Goal: Complete application form: Complete application form

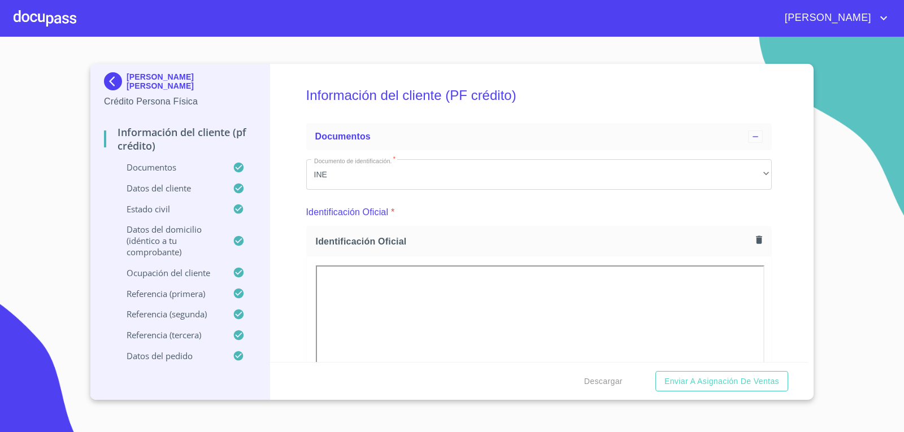
scroll to position [3269, 0]
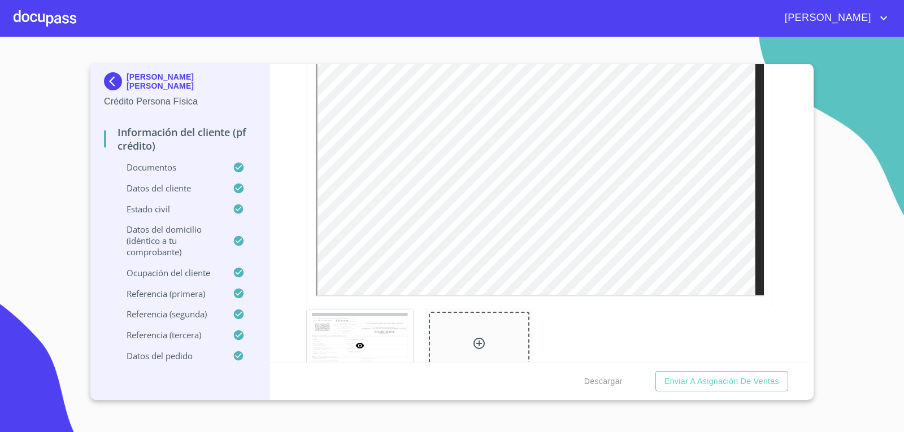
click at [33, 29] on div at bounding box center [45, 18] width 63 height 36
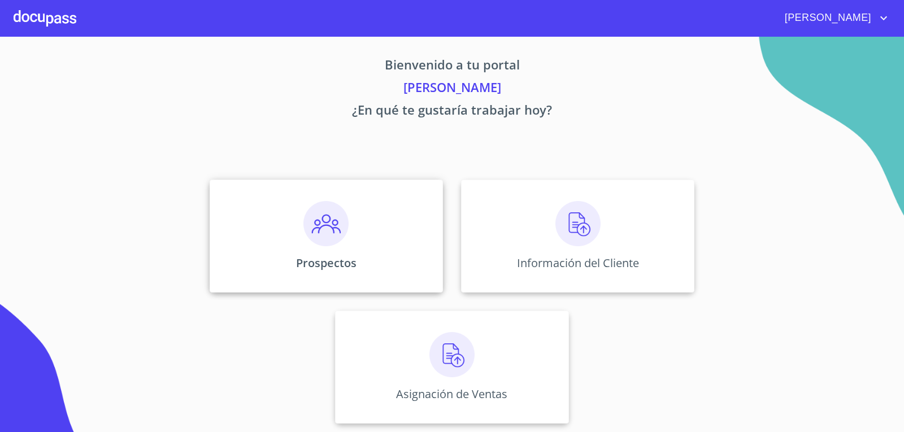
scroll to position [5, 0]
click at [537, 259] on p "Información del Cliente" at bounding box center [577, 262] width 129 height 15
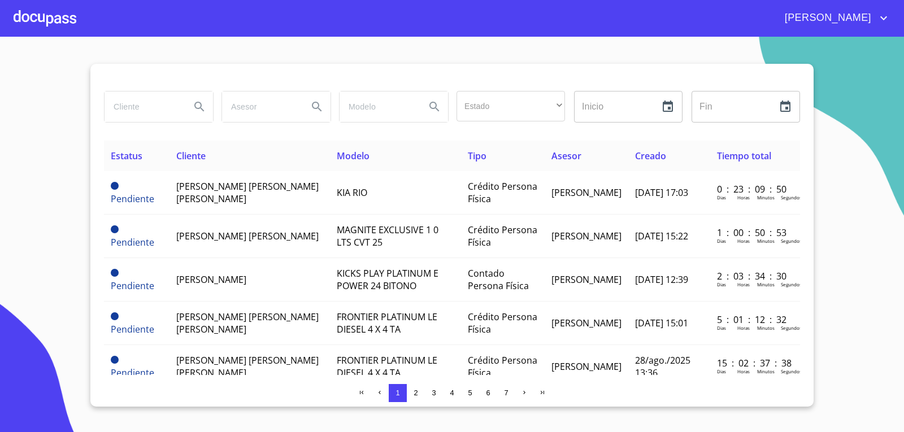
click at [163, 114] on input "search" at bounding box center [143, 107] width 77 height 31
type input "[PERSON_NAME] [PERSON_NAME]"
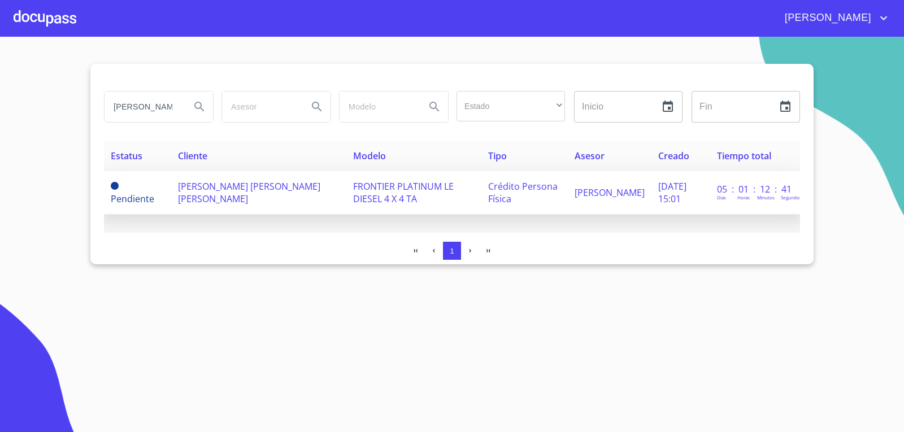
click at [376, 204] on td "FRONTIER PLATINUM LE DIESEL 4 X 4 TA" at bounding box center [413, 192] width 135 height 43
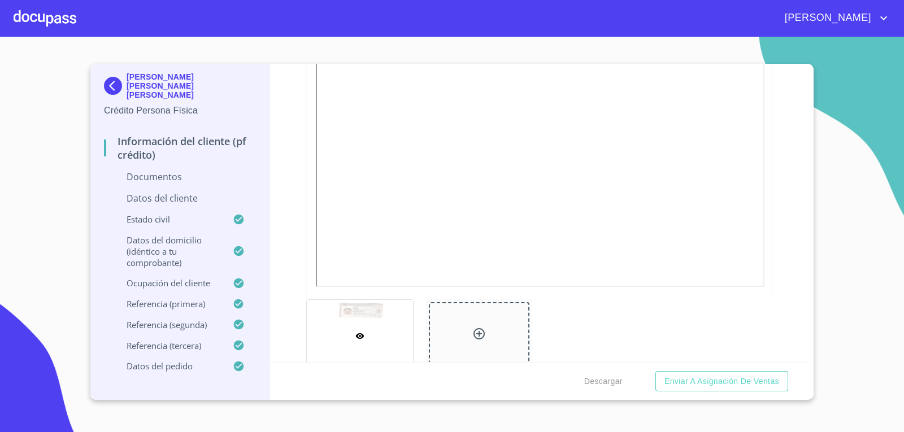
scroll to position [508, 0]
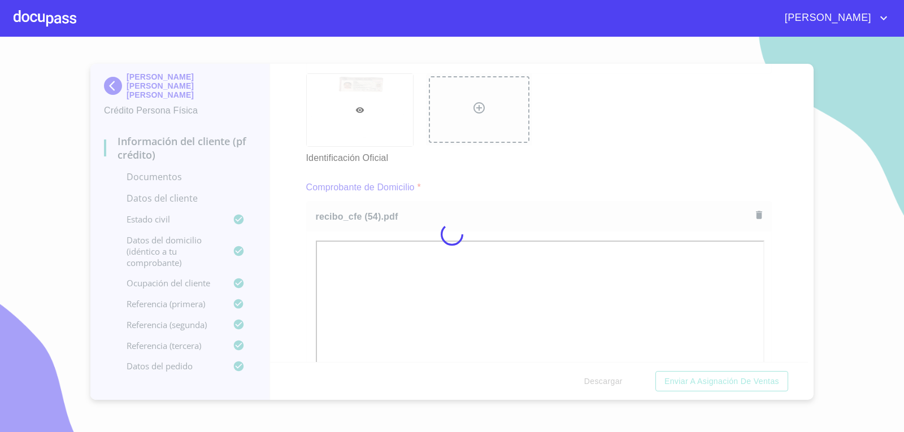
click at [594, 145] on div at bounding box center [452, 234] width 904 height 395
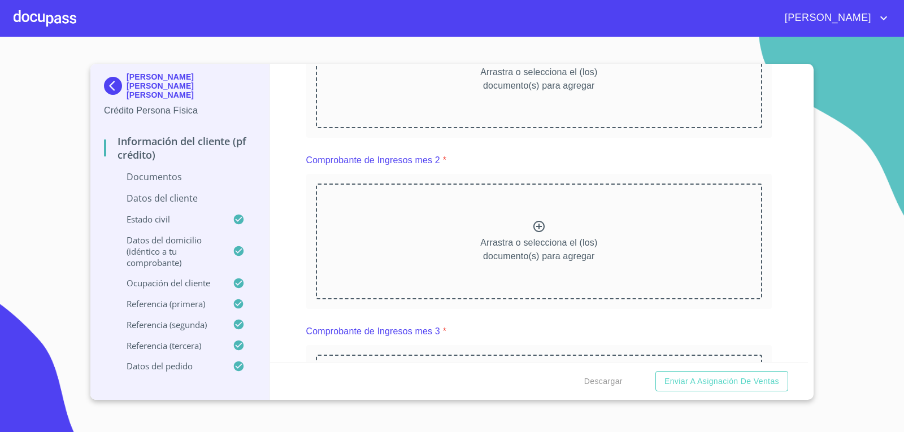
scroll to position [1186, 0]
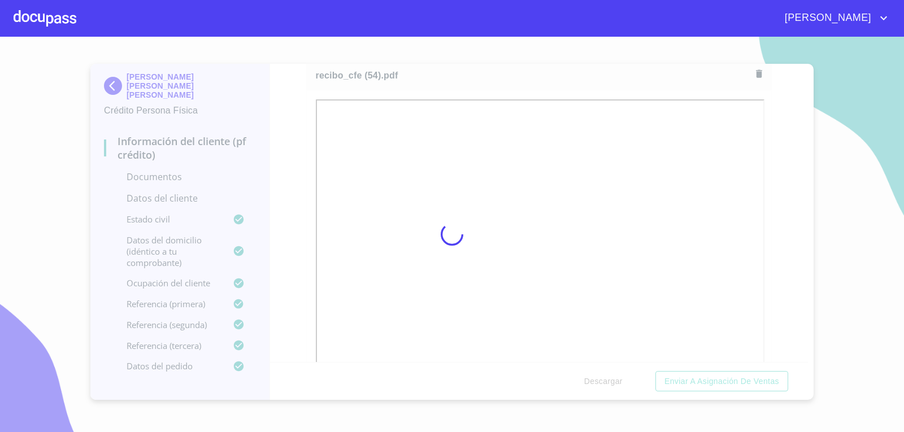
click at [781, 346] on div at bounding box center [452, 234] width 904 height 395
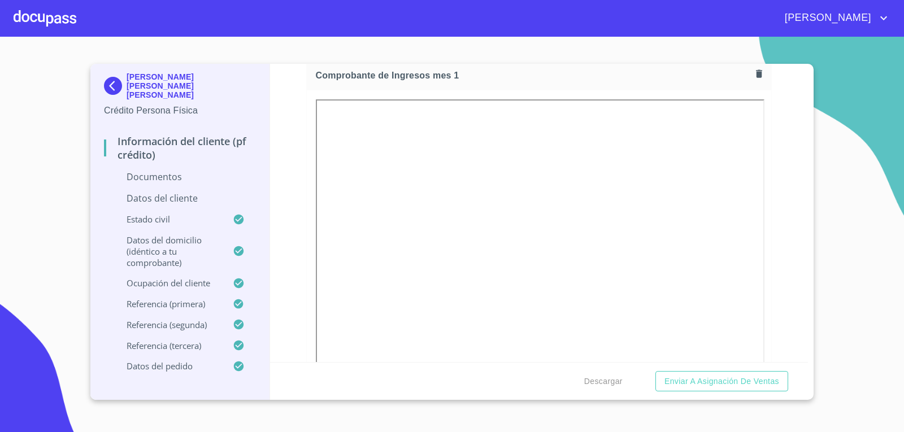
click at [786, 313] on div "Información del cliente (PF crédito) Documentos Documento de identificación.   …" at bounding box center [539, 213] width 538 height 298
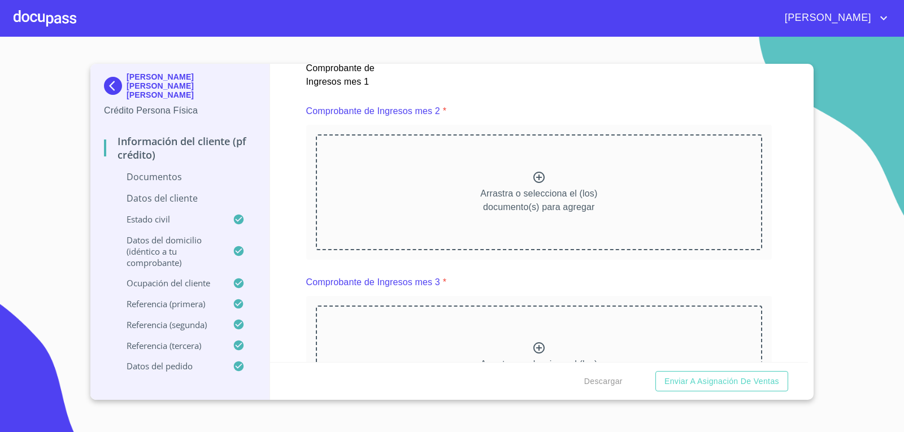
scroll to position [1638, 0]
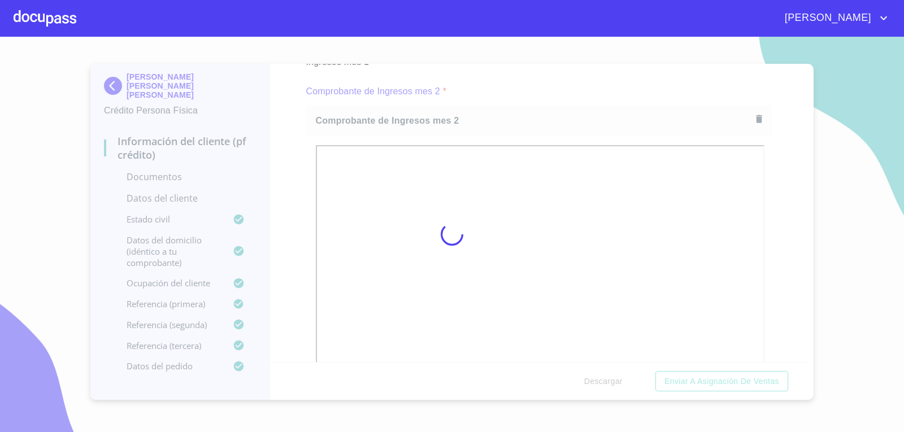
click at [774, 342] on div at bounding box center [452, 234] width 904 height 395
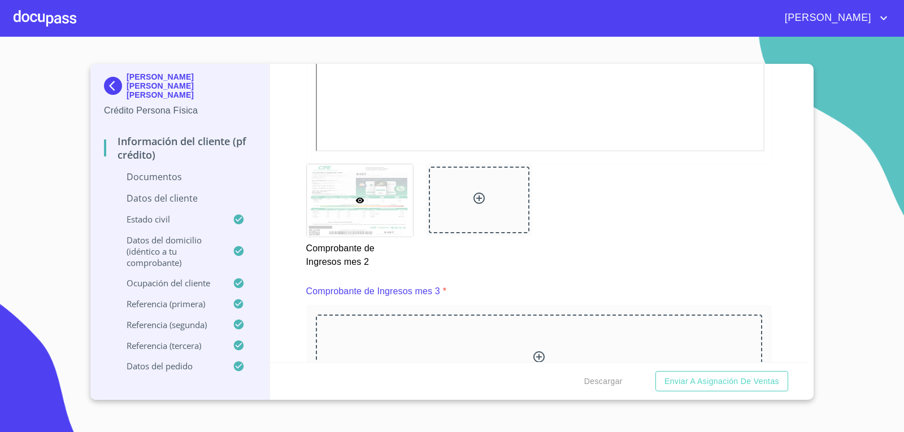
scroll to position [2034, 0]
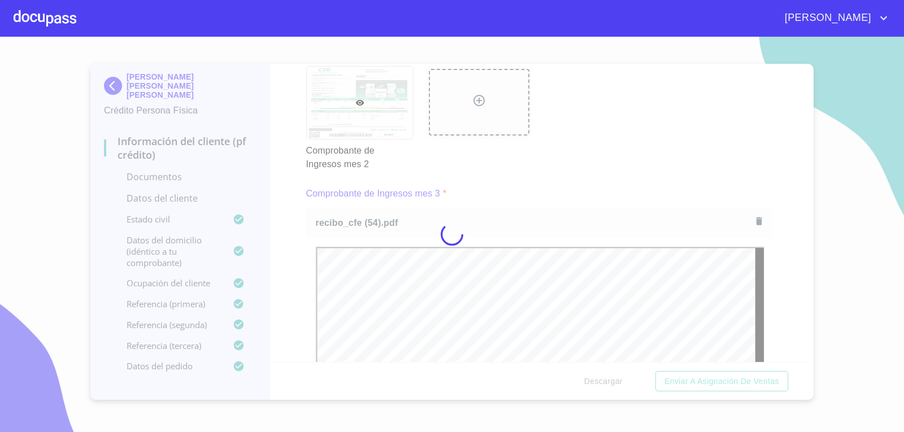
click at [550, 146] on div at bounding box center [452, 234] width 904 height 395
click at [773, 331] on div at bounding box center [452, 234] width 904 height 395
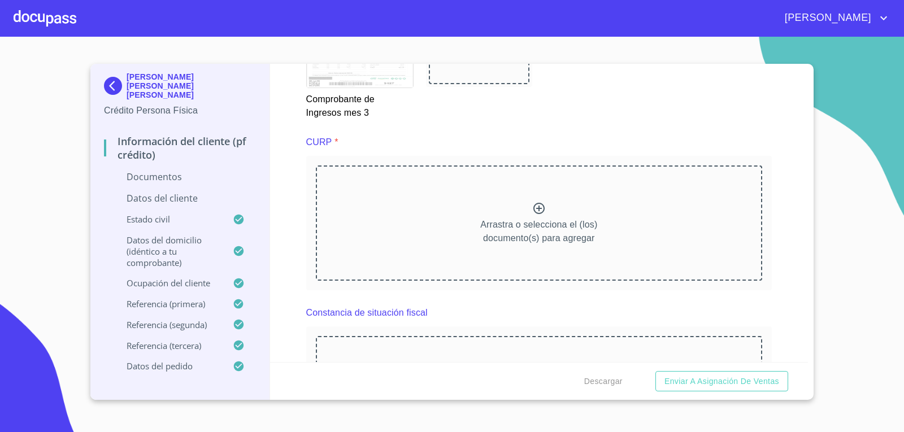
scroll to position [2599, 0]
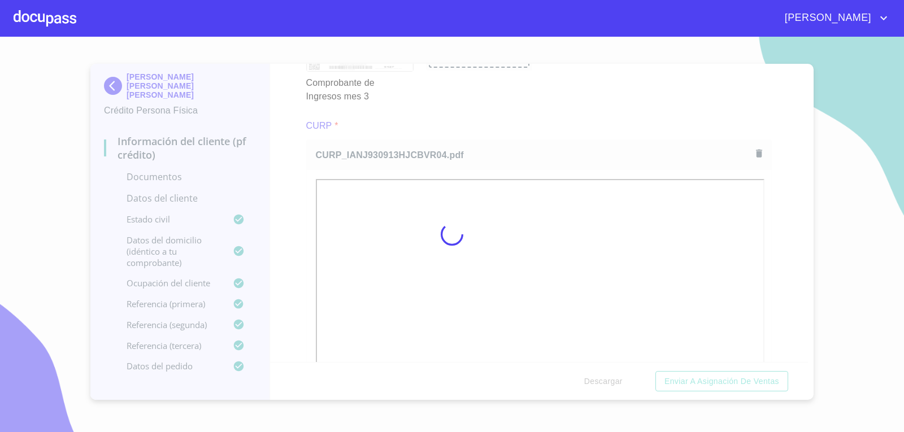
drag, startPoint x: 560, startPoint y: 118, endPoint x: 554, endPoint y: 136, distance: 18.4
click at [560, 118] on div at bounding box center [452, 234] width 904 height 395
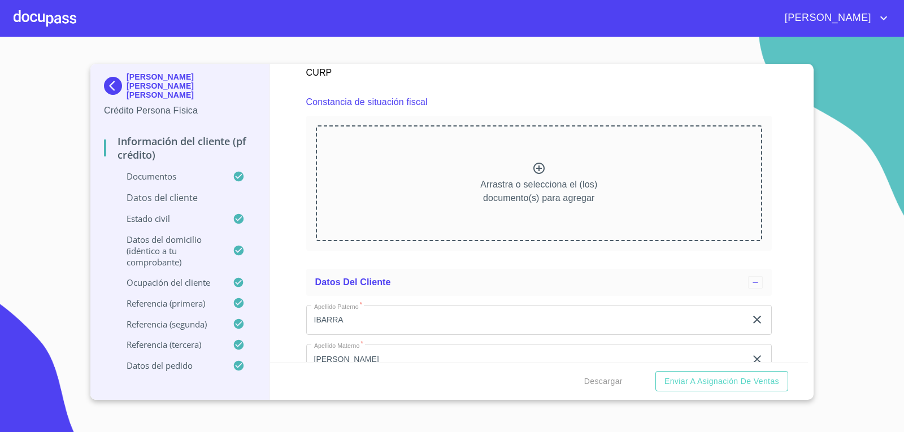
scroll to position [3107, 0]
click at [767, 122] on div "Información del cliente (PF crédito) Documentos Documento de identificación.   …" at bounding box center [539, 213] width 538 height 298
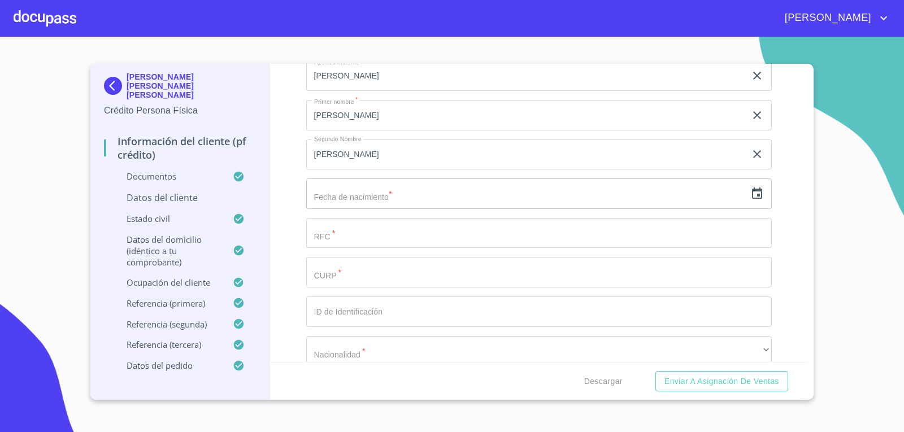
scroll to position [3446, 0]
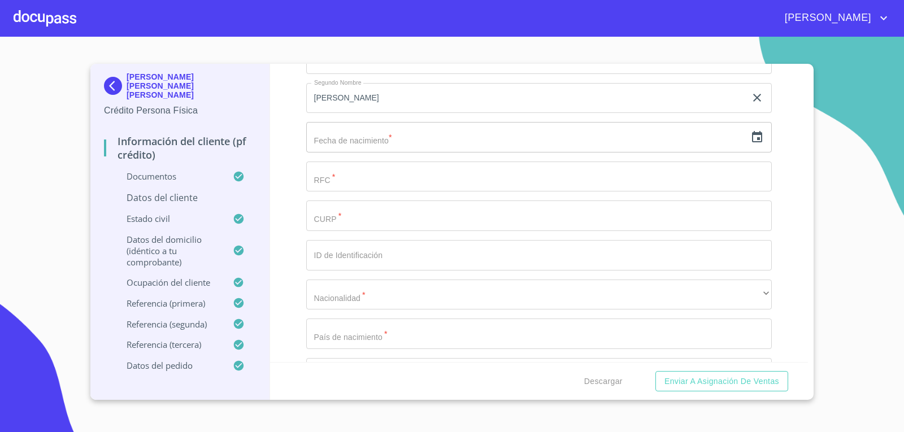
click at [602, 133] on input "text" at bounding box center [526, 137] width 440 height 31
click at [752, 136] on icon "button" at bounding box center [757, 136] width 10 height 11
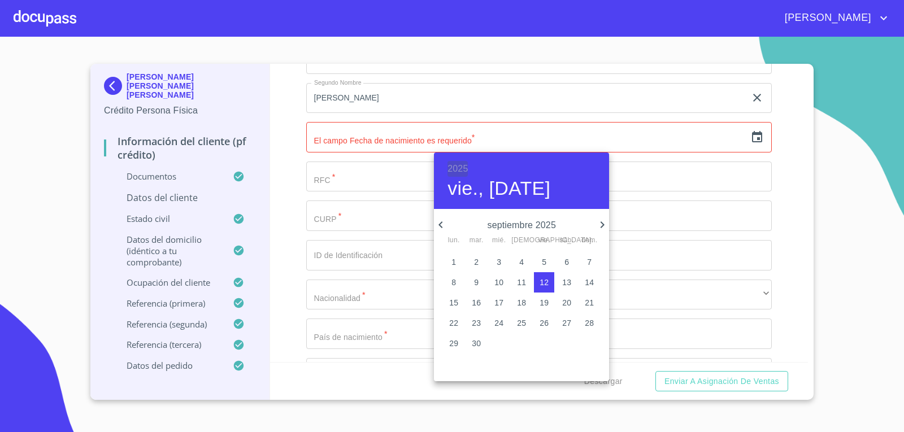
click at [458, 173] on h6 "2025" at bounding box center [457, 169] width 20 height 16
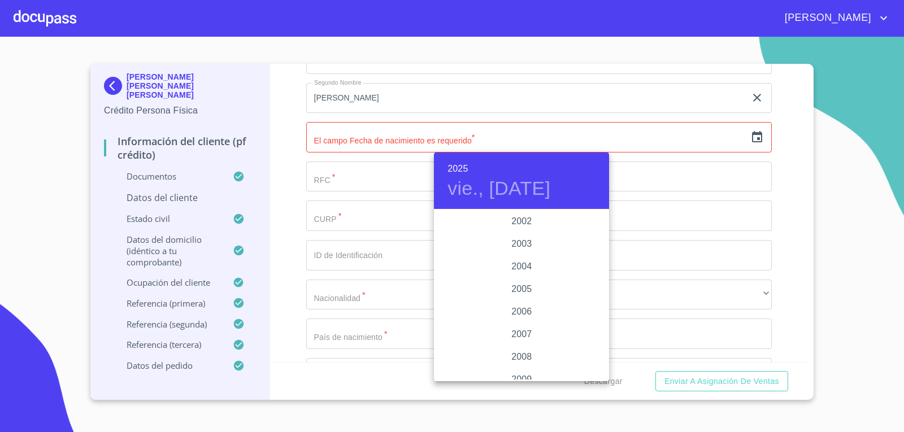
scroll to position [1683, 0]
click at [786, 201] on div at bounding box center [452, 216] width 904 height 432
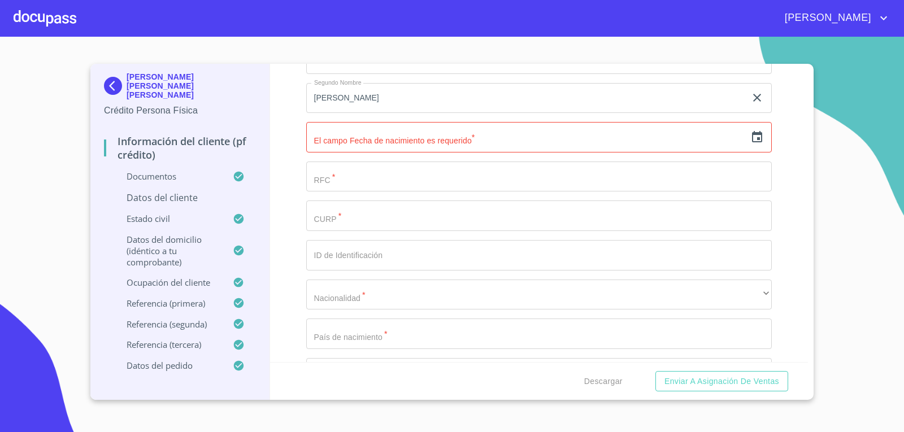
click at [750, 135] on icon "button" at bounding box center [757, 137] width 14 height 14
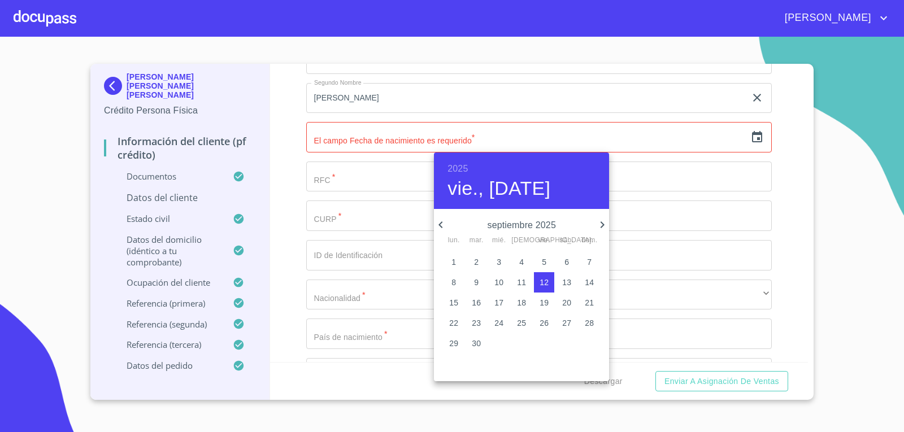
click at [461, 168] on h6 "2025" at bounding box center [457, 169] width 20 height 16
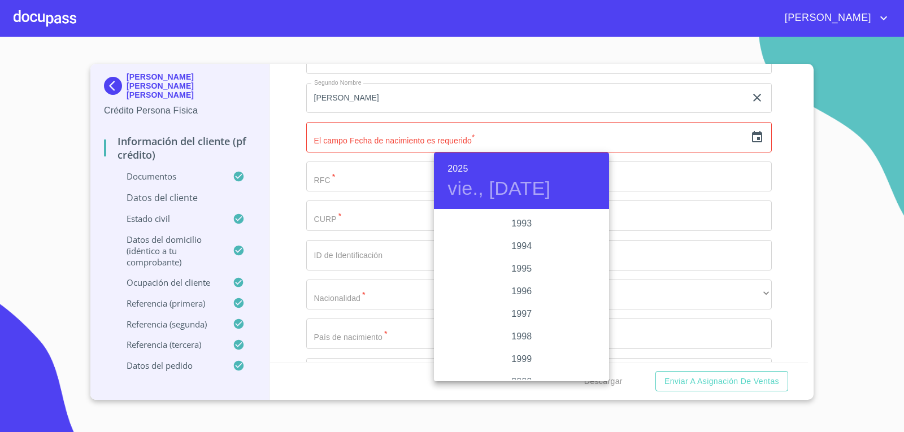
scroll to position [1514, 0]
click at [520, 245] on div "1993" at bounding box center [521, 244] width 175 height 23
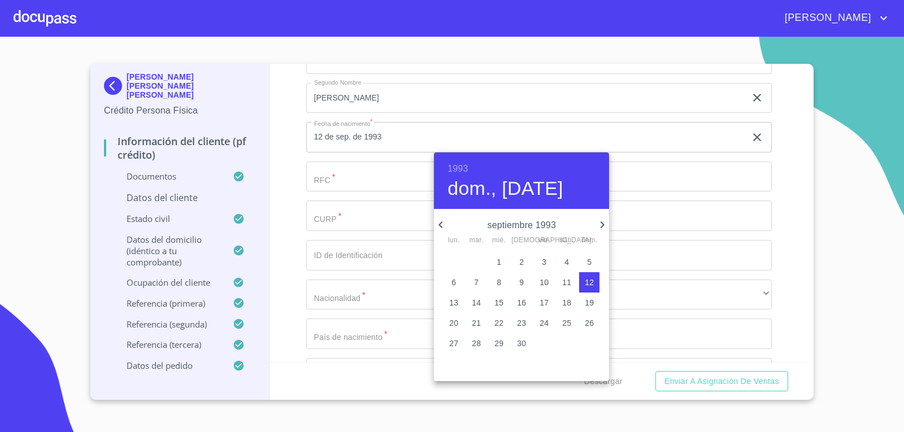
click at [439, 224] on icon "button" at bounding box center [440, 224] width 4 height 7
click at [596, 225] on icon "button" at bounding box center [602, 225] width 14 height 14
click at [450, 301] on p "13" at bounding box center [453, 302] width 9 height 11
type input "13 de sep. de 1993"
click at [371, 184] on div at bounding box center [452, 216] width 904 height 432
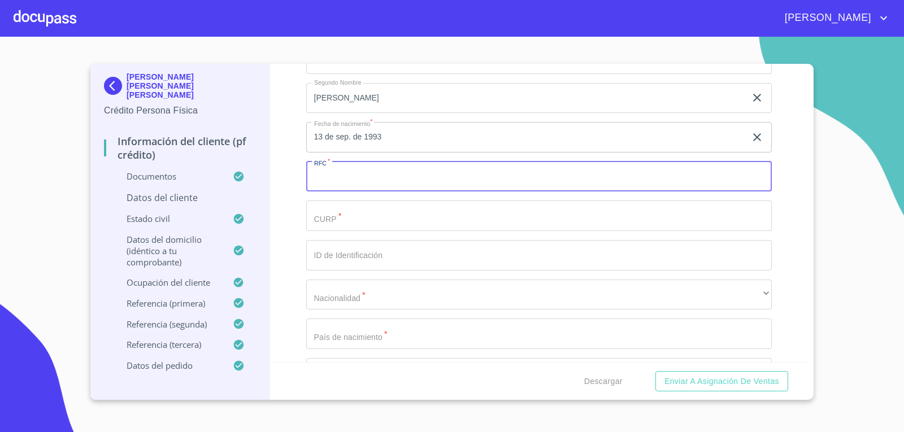
click at [371, 184] on input "Documento de identificación.   *" at bounding box center [539, 177] width 466 height 31
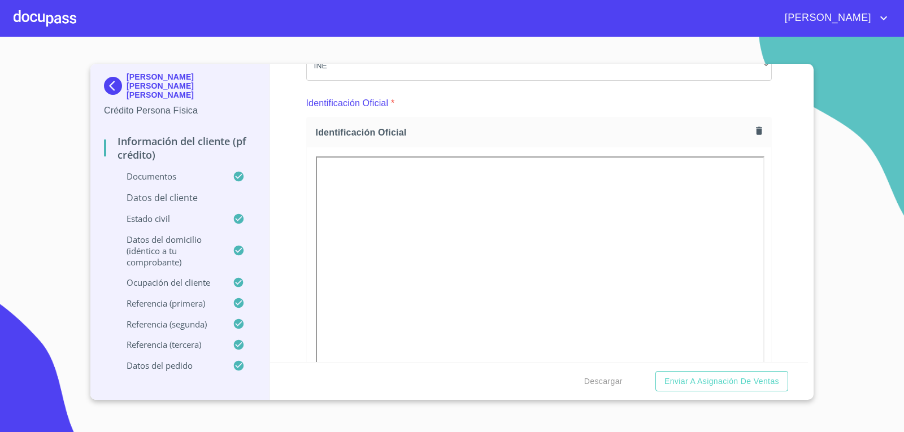
scroll to position [226, 0]
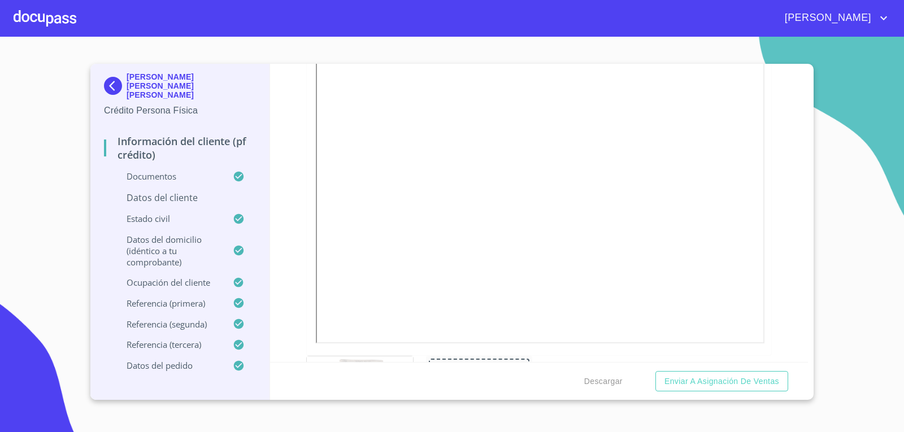
click at [785, 179] on div "Información del cliente (PF crédito) Documentos Documento de identificación.   …" at bounding box center [539, 213] width 538 height 298
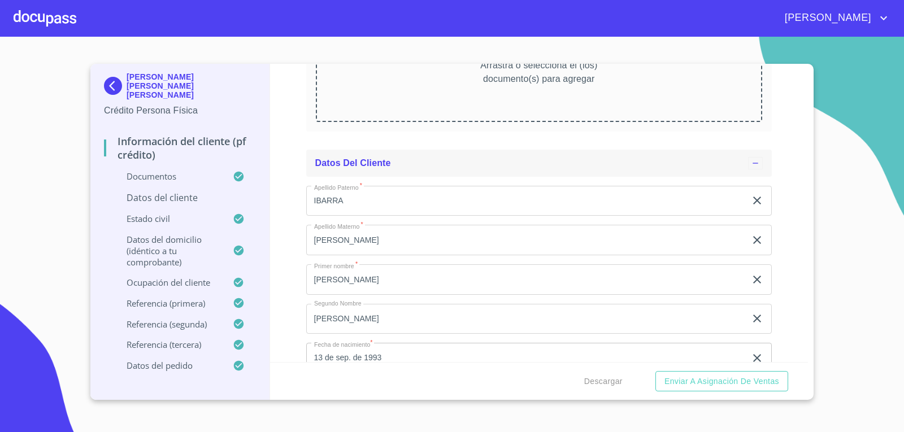
scroll to position [3276, 0]
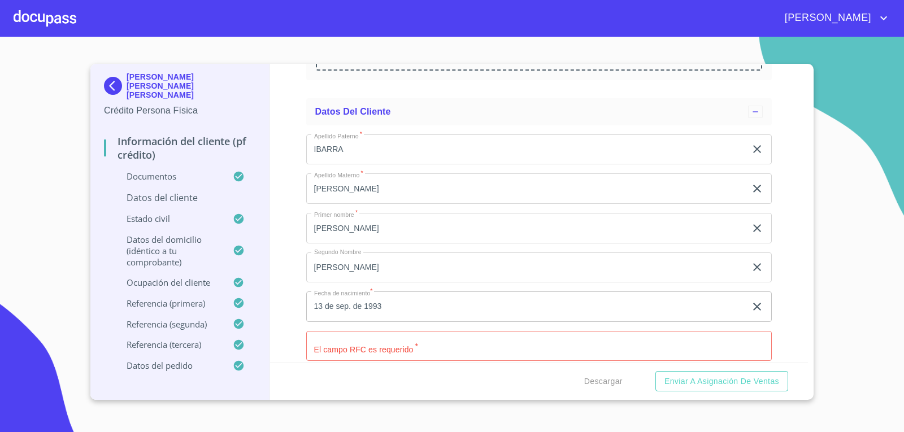
click at [381, 344] on input "Documento de identificación.   *" at bounding box center [539, 346] width 466 height 31
paste input "IANJ930913FM5"
type input "IANJ930913FM5"
click at [283, 333] on div "Información del cliente (PF crédito) Documentos Documento de identificación.   …" at bounding box center [539, 213] width 538 height 298
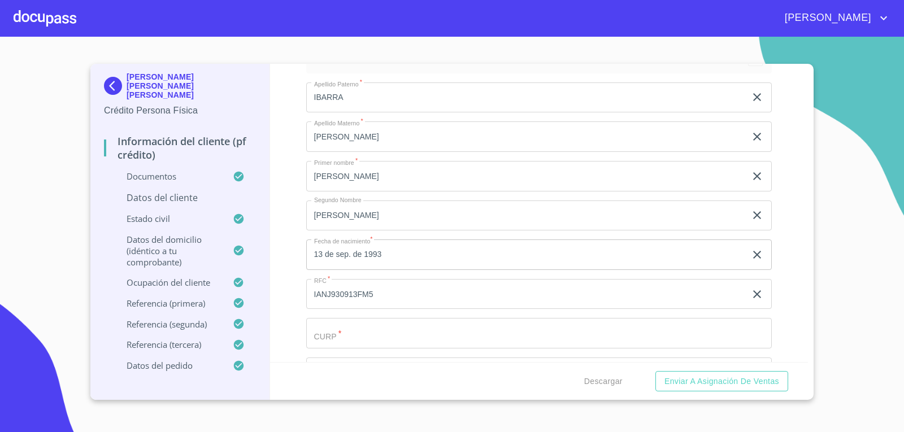
scroll to position [3446, 0]
click at [369, 216] on input "Documento de identificación.   *" at bounding box center [539, 216] width 466 height 31
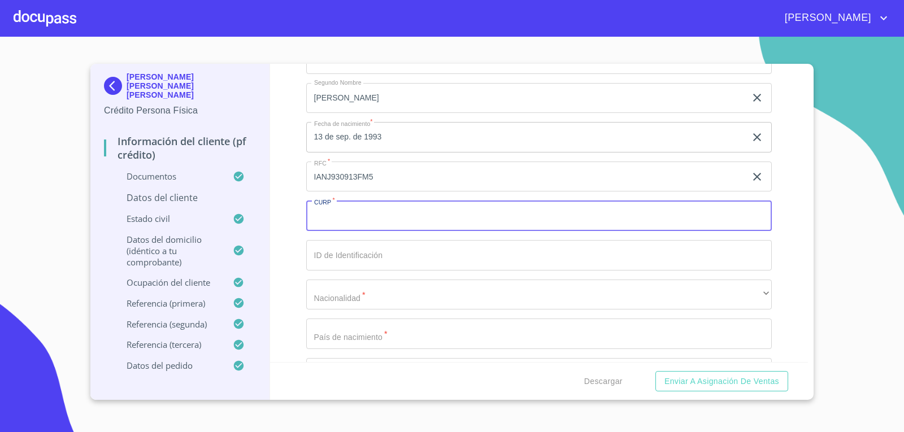
paste input "IANJ930913HJCBVR04"
type input "IANJ930913HJCBVR04"
click at [282, 179] on div "Información del cliente (PF crédito) Documentos Documento de identificación.   …" at bounding box center [539, 213] width 538 height 298
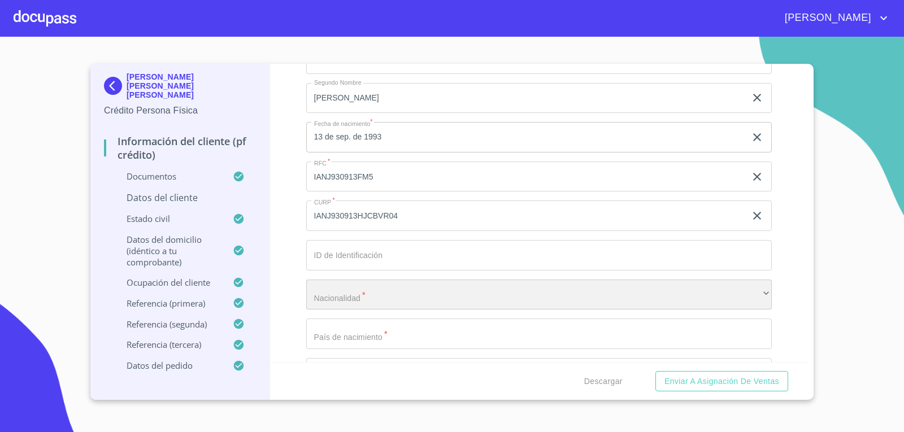
click at [433, 297] on div "​" at bounding box center [539, 295] width 466 height 31
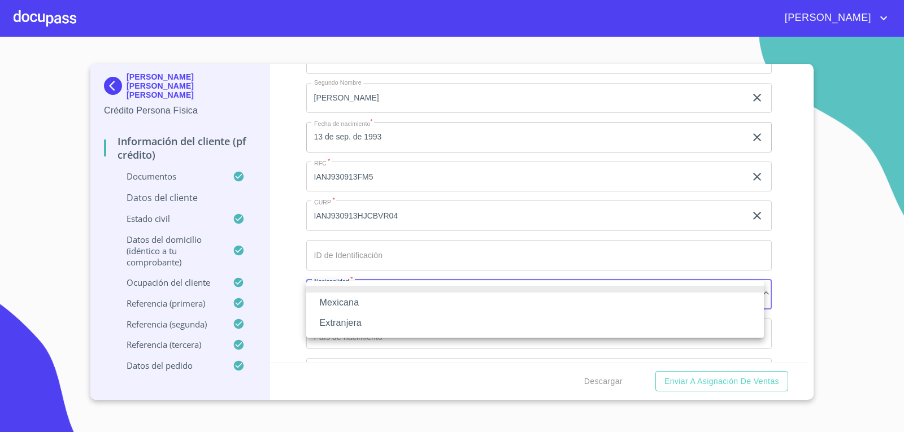
click at [415, 303] on li "Mexicana" at bounding box center [535, 303] width 458 height 20
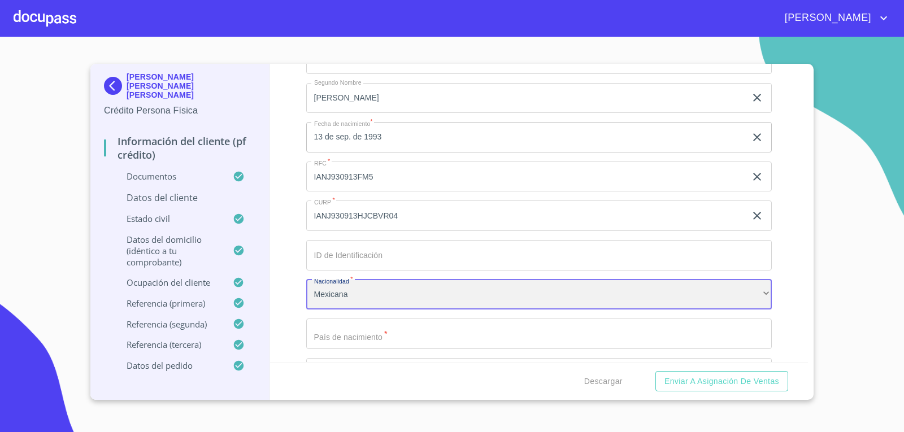
scroll to position [3502, 0]
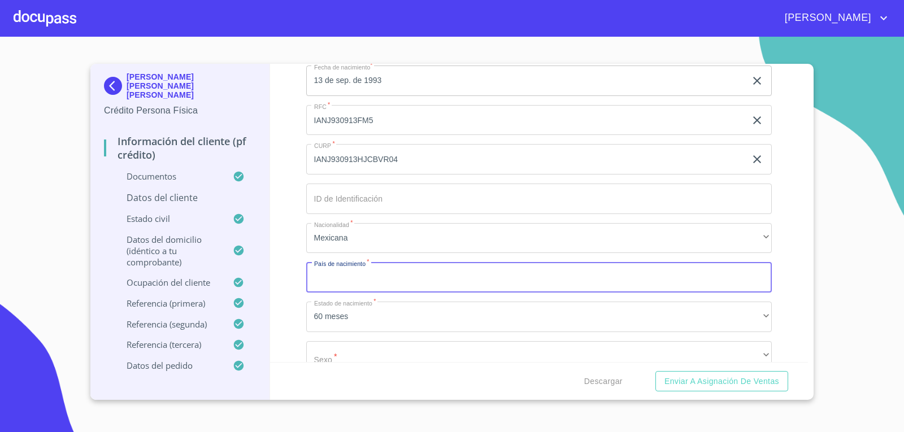
click at [415, 276] on input "Documento de identificación.   *" at bounding box center [539, 277] width 466 height 31
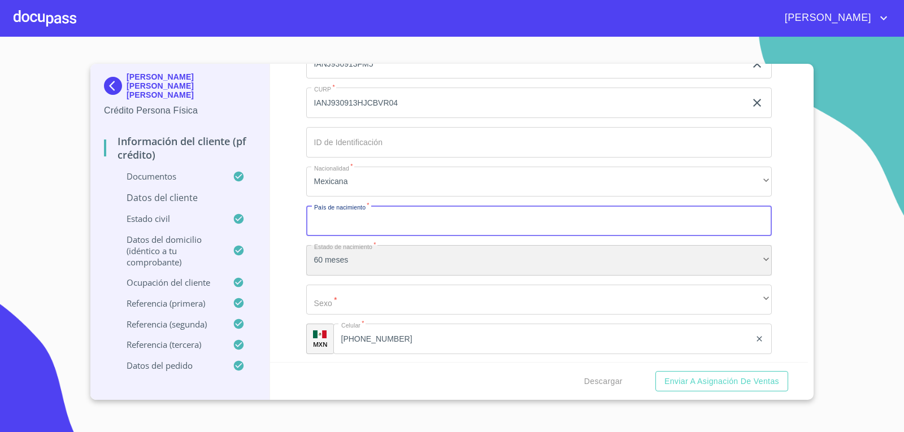
click at [357, 258] on div "60 meses" at bounding box center [539, 260] width 466 height 31
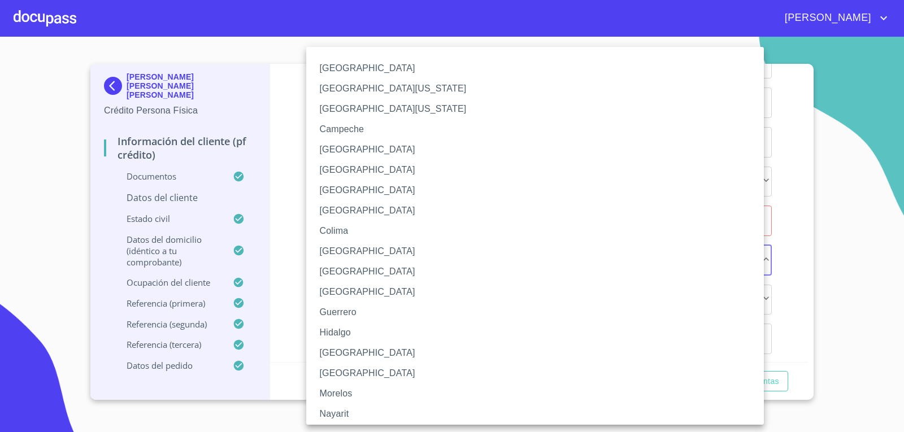
click at [356, 356] on li "[GEOGRAPHIC_DATA]" at bounding box center [539, 353] width 466 height 20
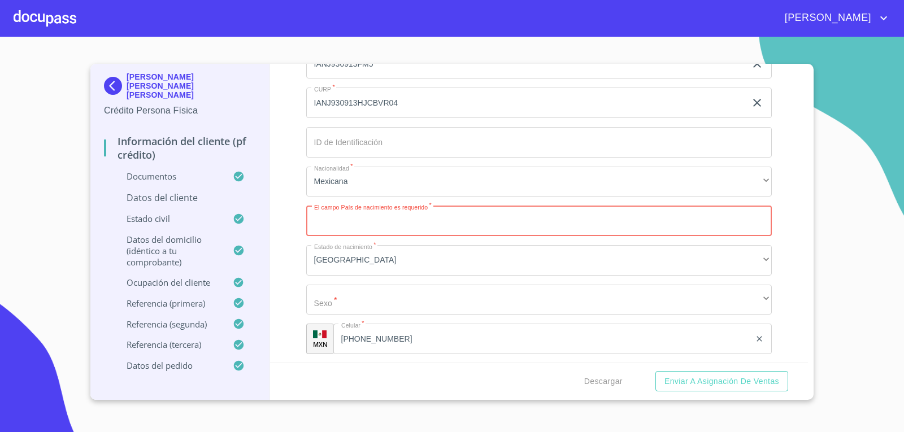
click at [393, 221] on input "Documento de identificación.   *" at bounding box center [539, 221] width 466 height 31
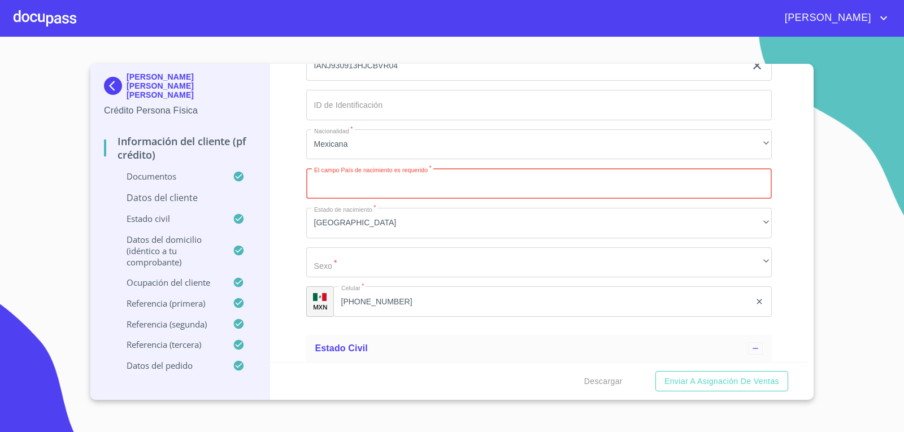
scroll to position [3615, 0]
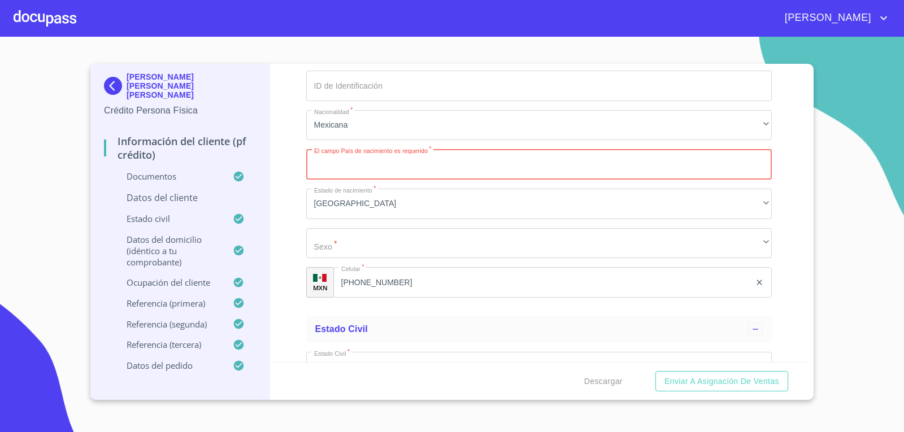
click at [477, 160] on input "Documento de identificación.   *" at bounding box center [539, 164] width 466 height 31
type input "[GEOGRAPHIC_DATA]"
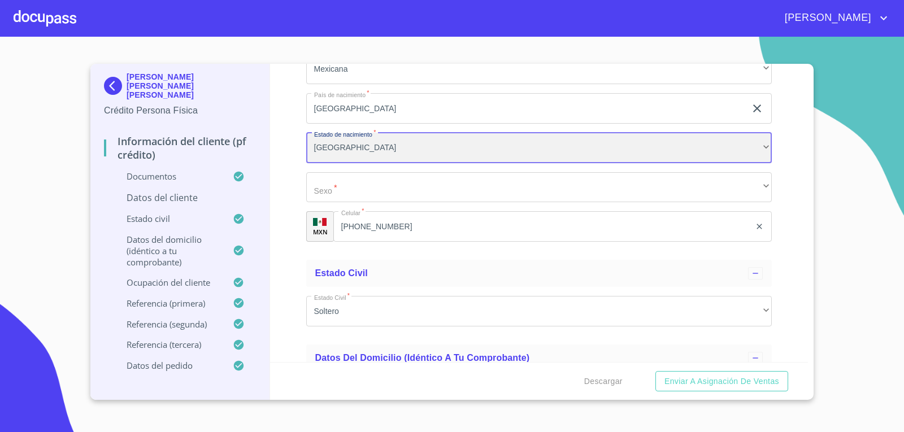
scroll to position [3672, 0]
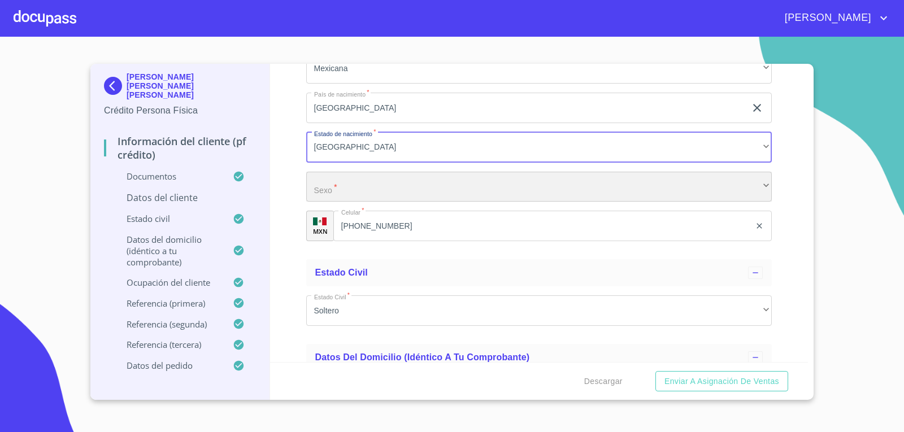
click at [473, 179] on div "​" at bounding box center [539, 187] width 466 height 31
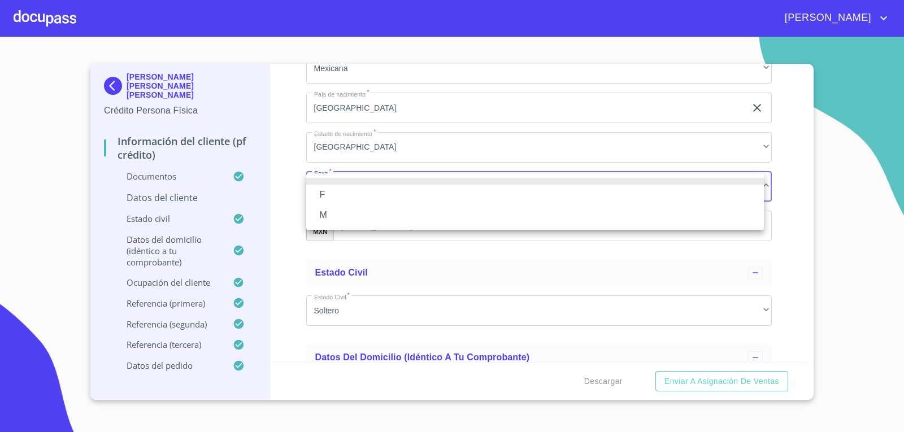
click at [388, 207] on li "M" at bounding box center [535, 215] width 458 height 20
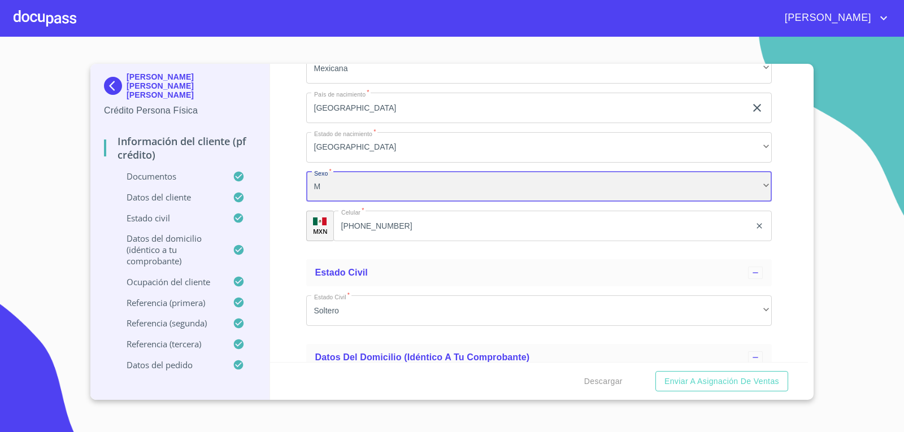
scroll to position [3728, 0]
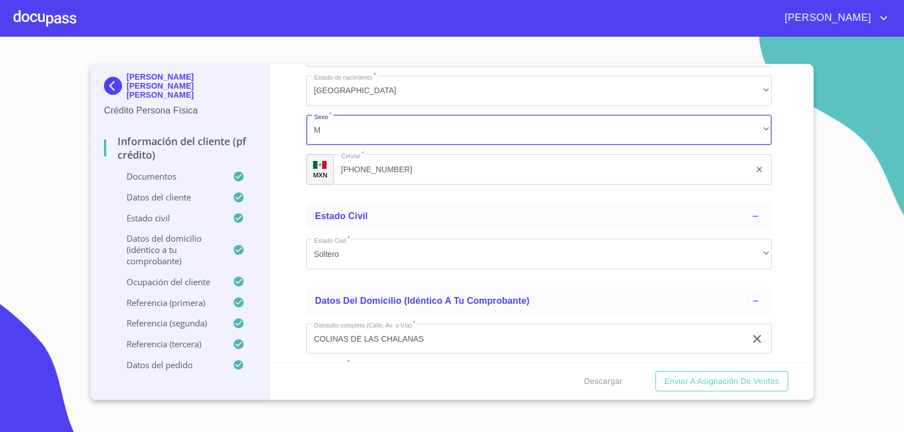
click at [291, 199] on div "Información del cliente (PF crédito) Documentos Documento de identificación.   …" at bounding box center [539, 213] width 538 height 298
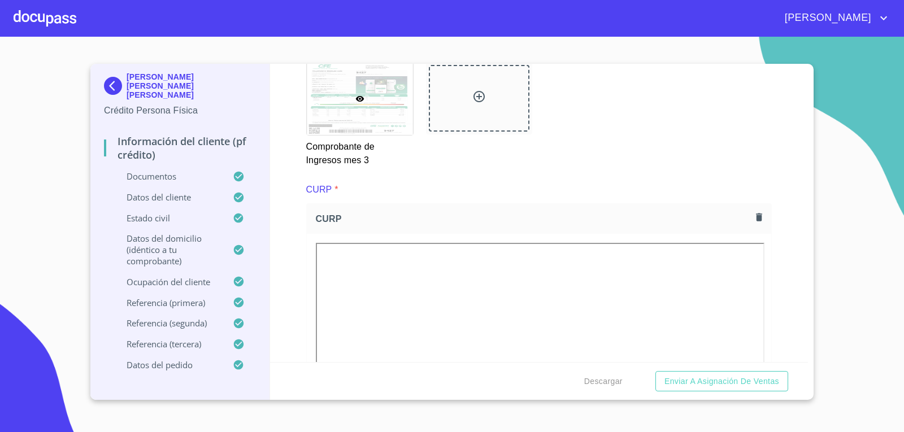
scroll to position [2496, 0]
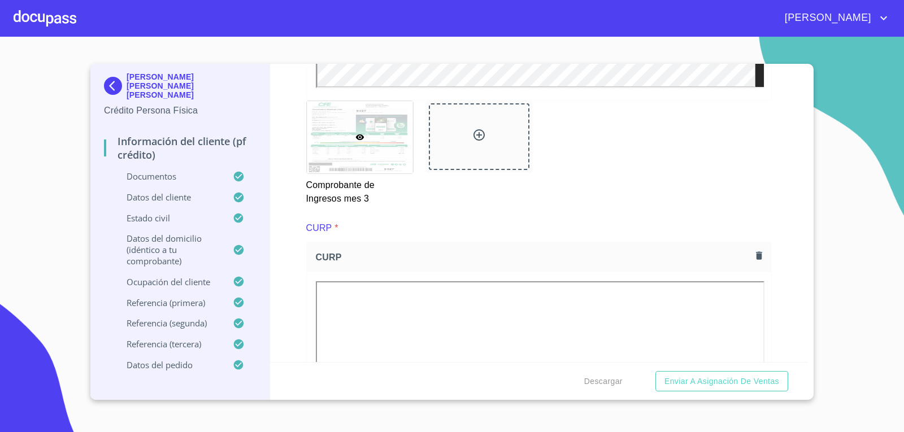
click at [289, 171] on div "Información del cliente (PF crédito) Documentos Documento de identificación.   …" at bounding box center [539, 213] width 538 height 298
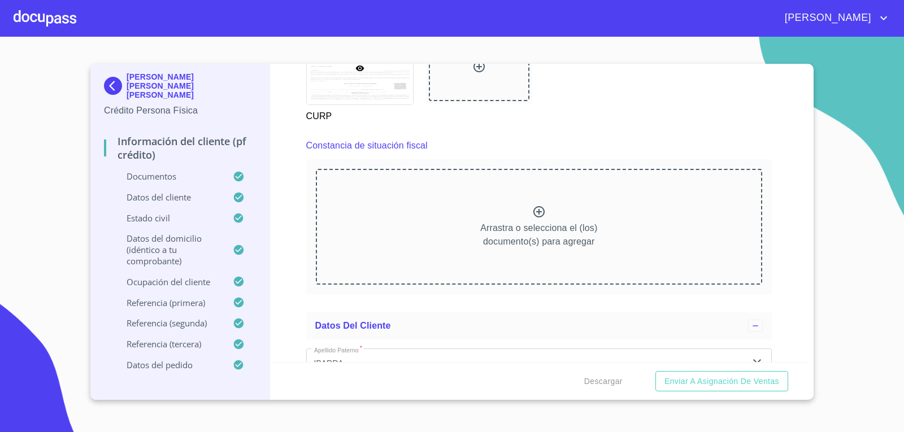
scroll to position [3061, 0]
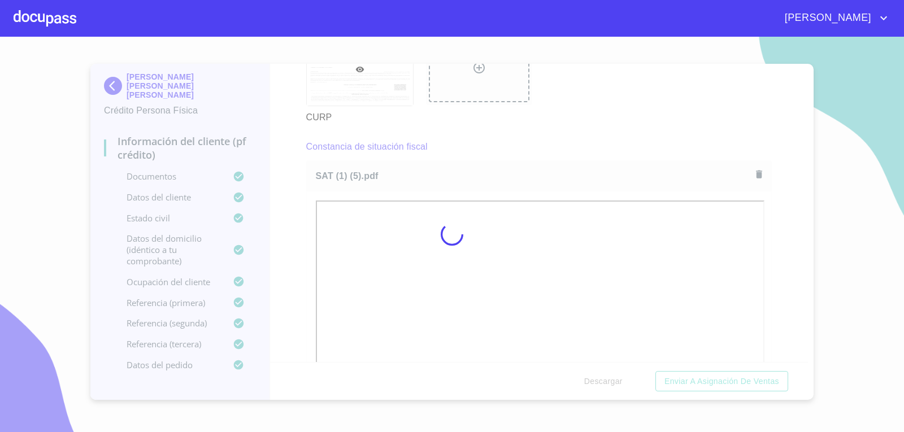
click at [560, 134] on div at bounding box center [452, 234] width 904 height 395
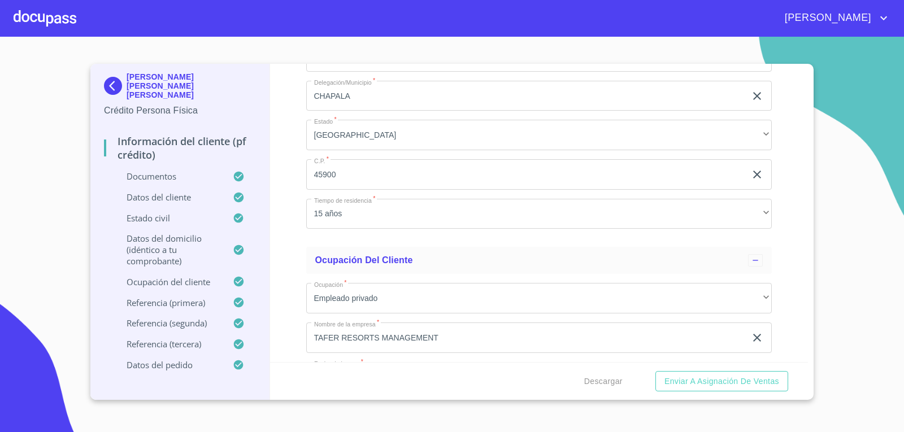
scroll to position [4699, 0]
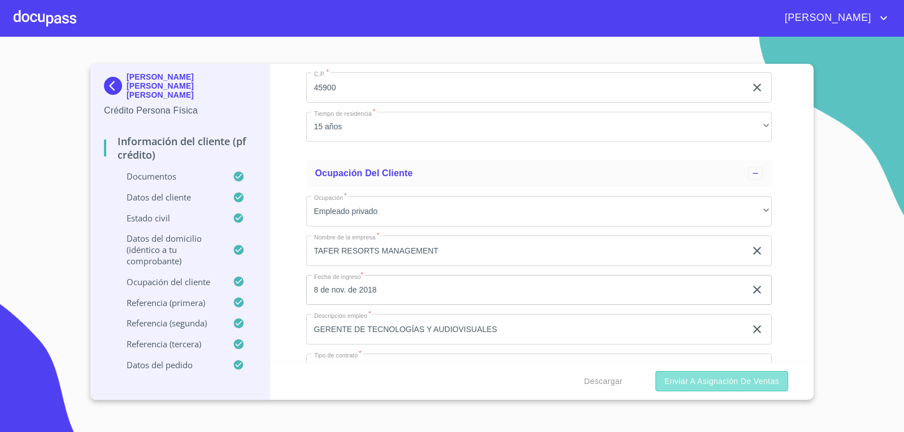
click at [712, 377] on span "Enviar a Asignación de Ventas" at bounding box center [721, 382] width 115 height 14
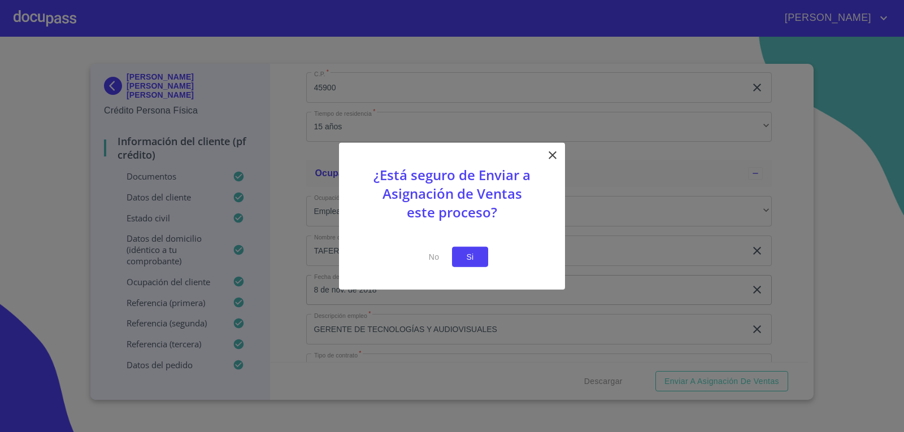
click at [471, 254] on span "Si" at bounding box center [470, 257] width 18 height 14
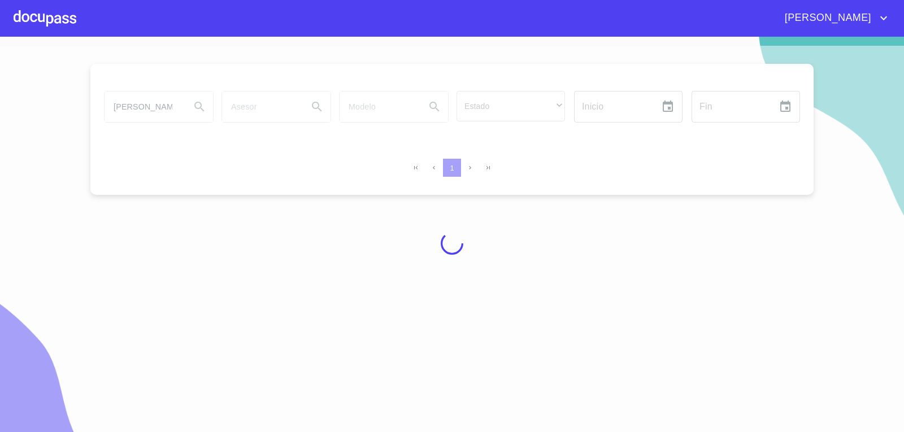
click at [57, 25] on div at bounding box center [45, 18] width 63 height 36
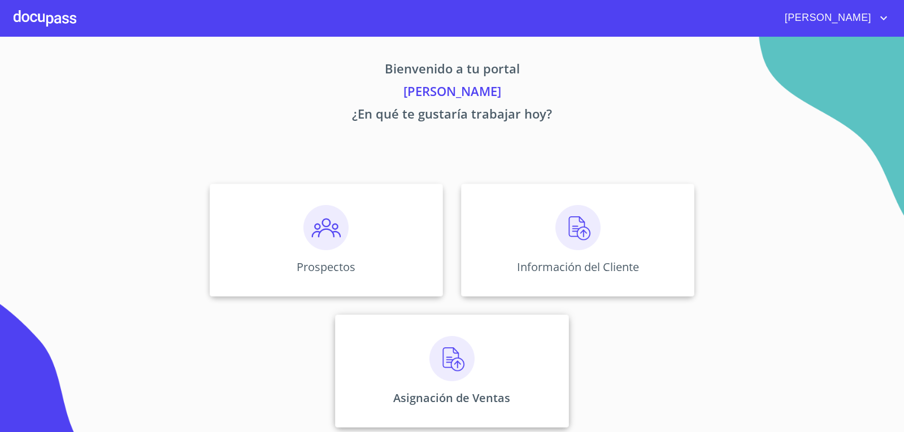
click at [373, 354] on div "Asignación de Ventas" at bounding box center [451, 371] width 233 height 113
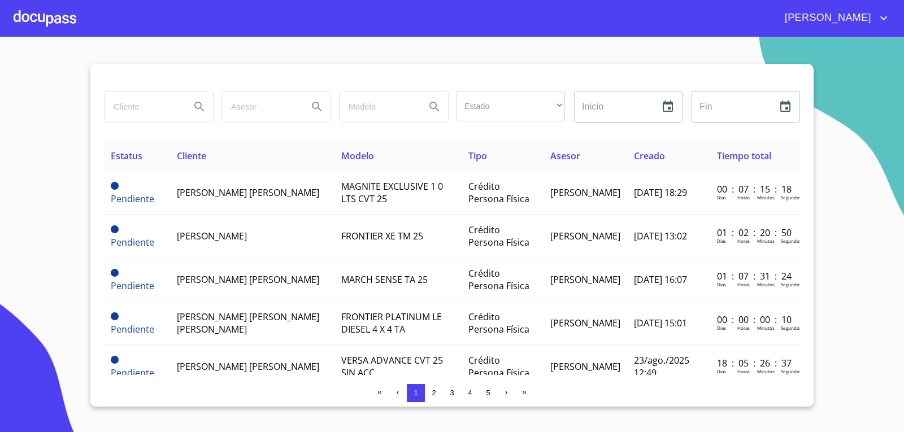
click at [151, 106] on input "search" at bounding box center [143, 107] width 77 height 31
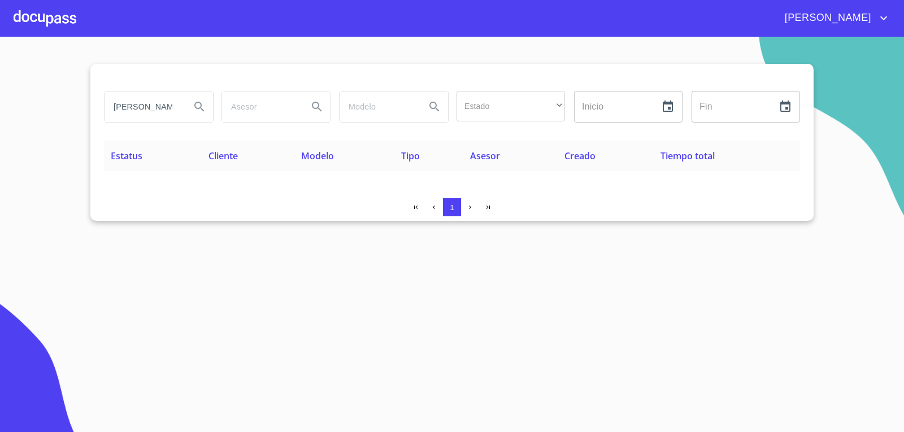
click at [133, 108] on input "[PERSON_NAME]" at bounding box center [143, 107] width 77 height 31
type input "[PERSON_NAME] [PERSON_NAME]"
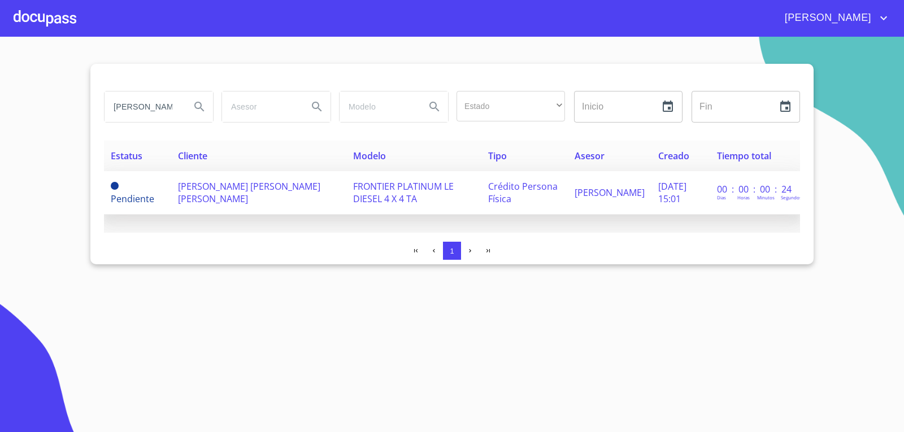
click at [199, 190] on span "[PERSON_NAME] [PERSON_NAME] [PERSON_NAME]" at bounding box center [249, 192] width 142 height 25
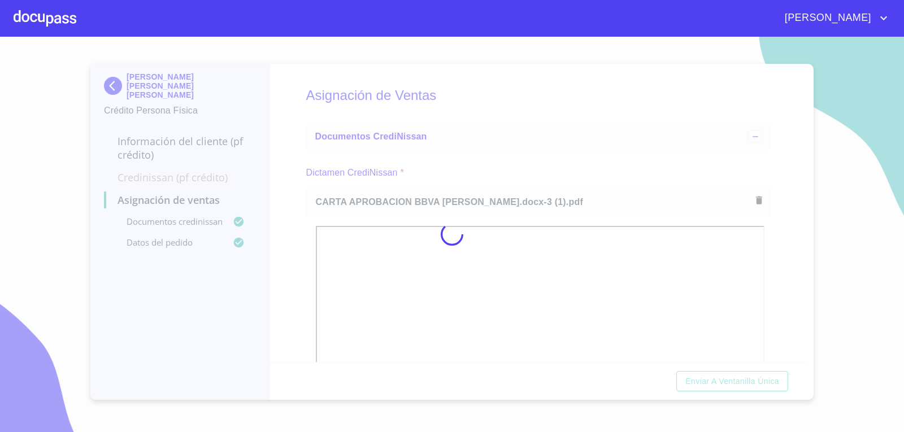
click at [562, 199] on div at bounding box center [452, 234] width 904 height 395
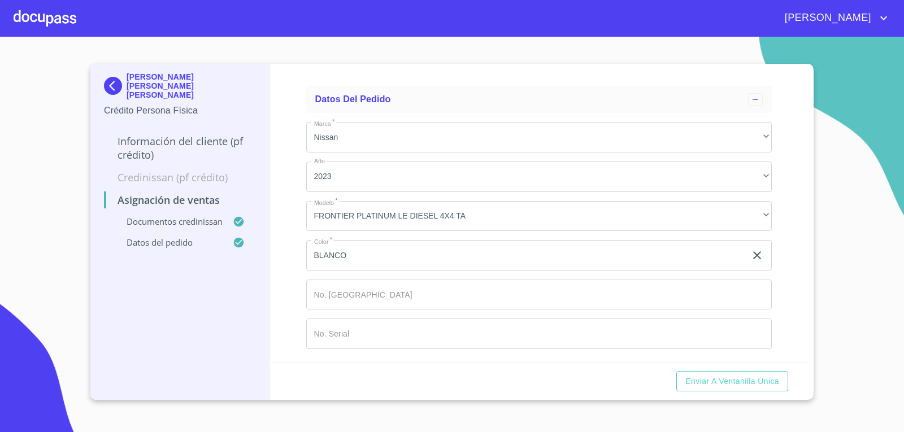
scroll to position [567, 0]
click at [772, 378] on span "Enviar a Ventanilla única" at bounding box center [732, 382] width 94 height 14
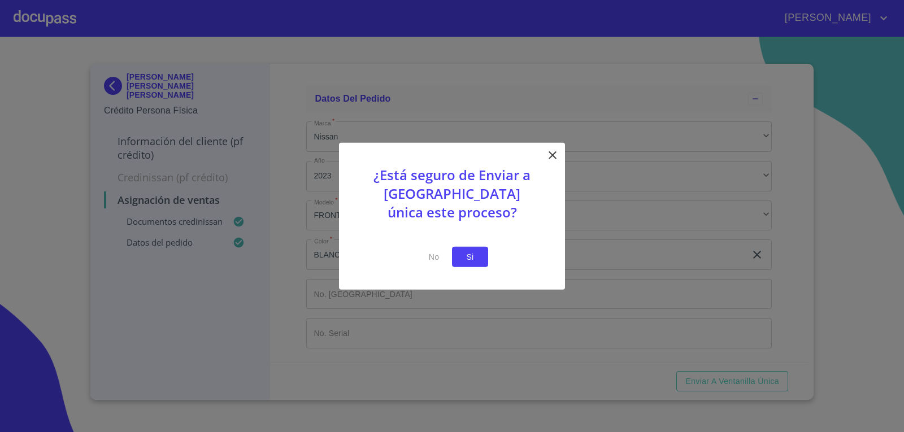
click at [472, 260] on span "Si" at bounding box center [470, 257] width 18 height 14
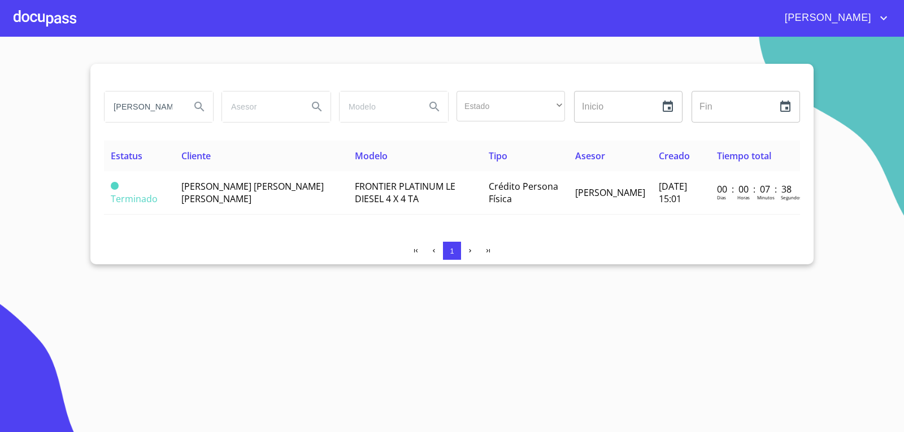
click at [77, 17] on div "[PERSON_NAME]" at bounding box center [483, 18] width 814 height 18
click at [42, 10] on div at bounding box center [45, 18] width 63 height 36
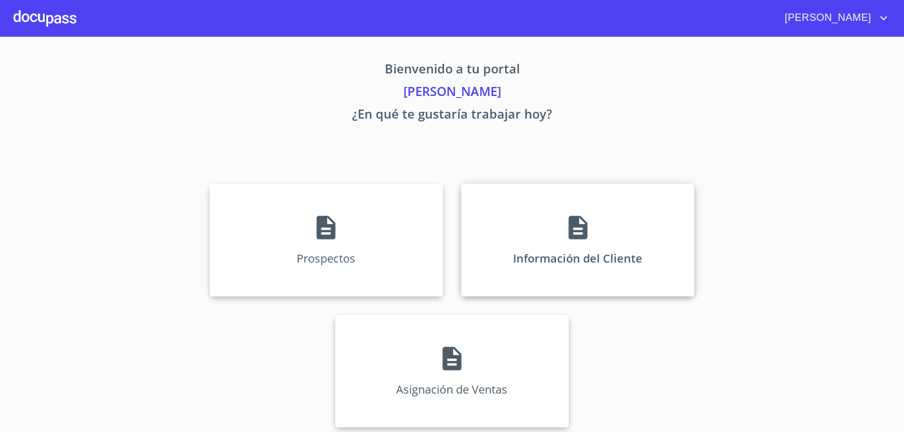
click at [547, 256] on p "Información del Cliente" at bounding box center [577, 258] width 129 height 15
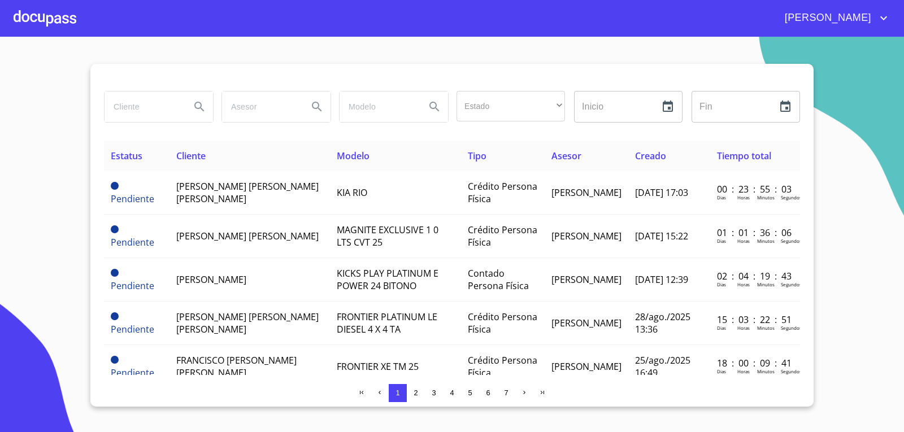
click at [159, 114] on input "search" at bounding box center [143, 107] width 77 height 31
type input "A"
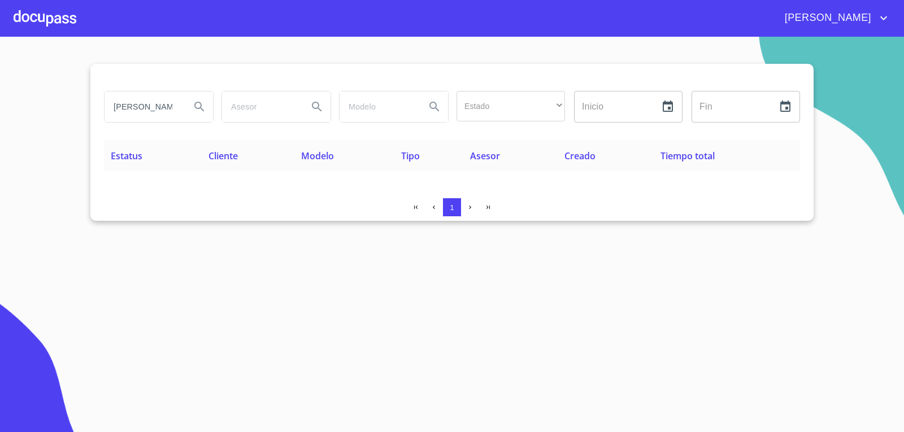
scroll to position [0, 4]
type input "[PERSON_NAME] [PERSON_NAME]"
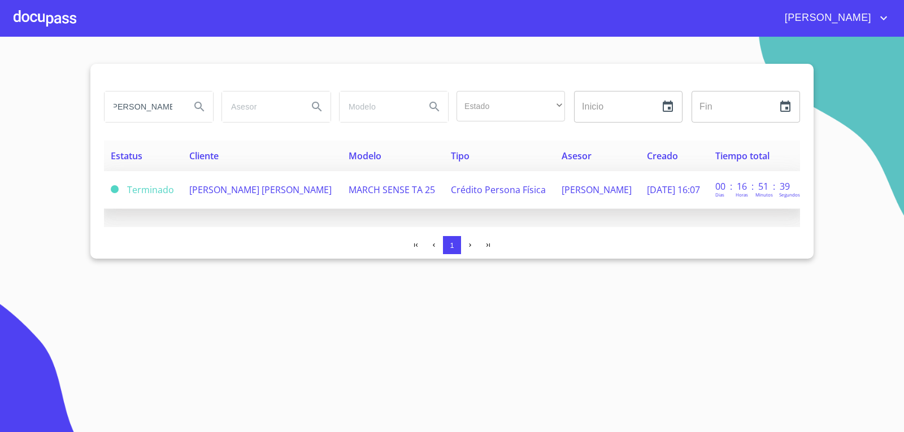
scroll to position [0, 0]
click at [423, 176] on td "MARCH SENSE TA 25" at bounding box center [393, 190] width 102 height 38
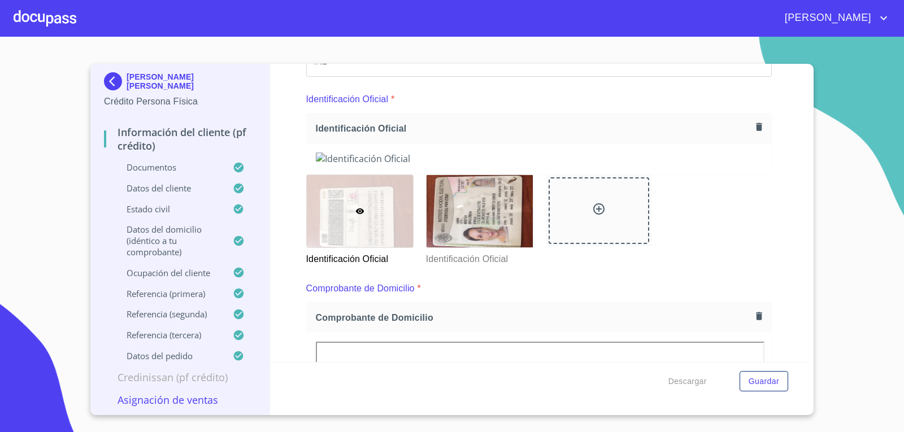
scroll to position [56, 0]
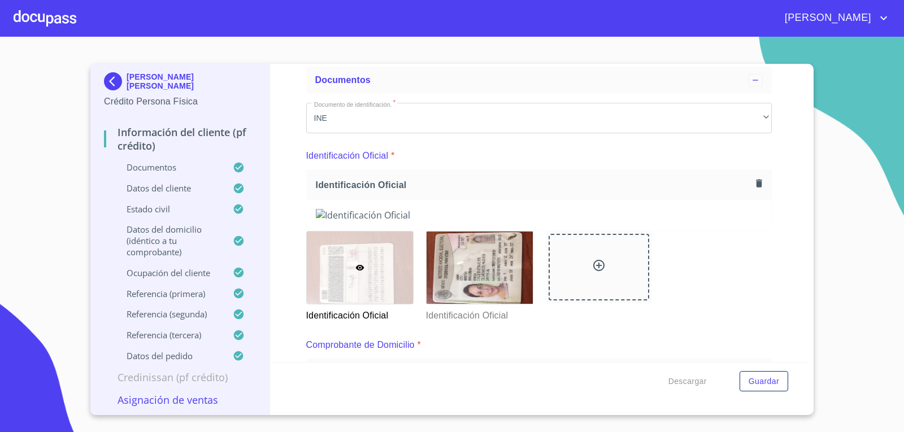
click at [63, 35] on div at bounding box center [45, 18] width 63 height 36
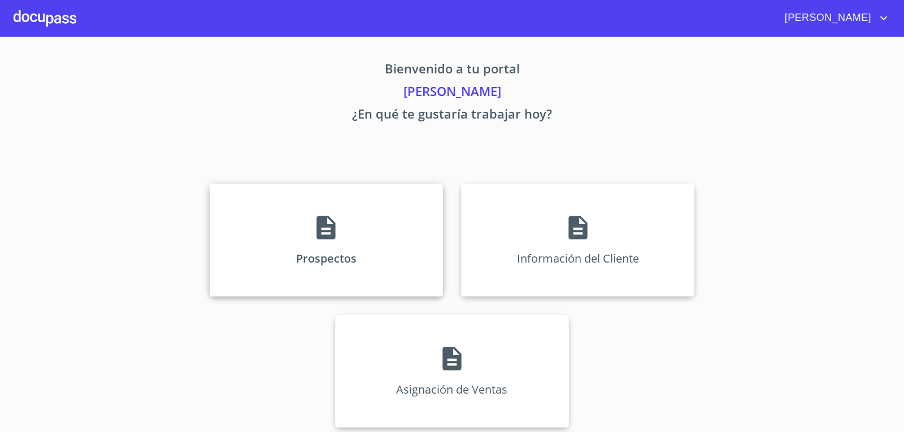
click at [289, 252] on div "Prospectos" at bounding box center [326, 240] width 233 height 113
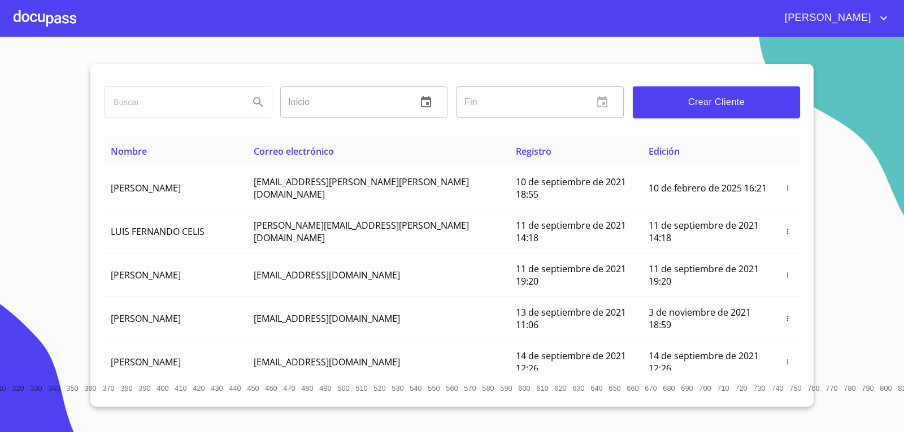
click at [696, 106] on span "Crear Cliente" at bounding box center [716, 102] width 149 height 16
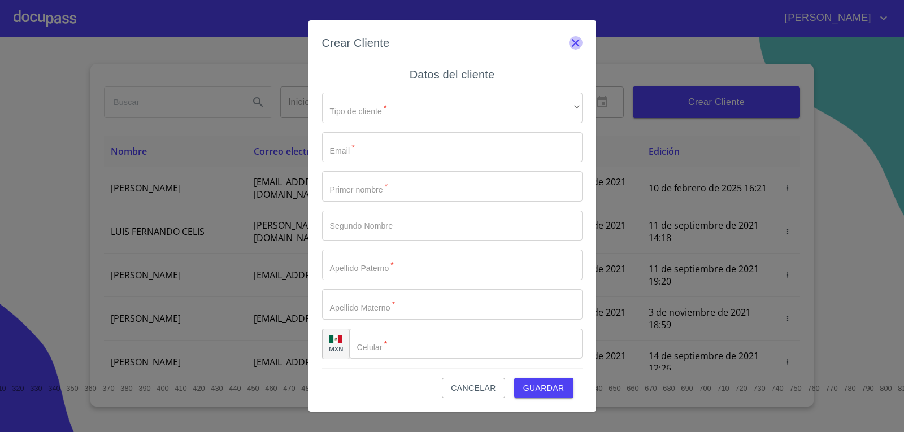
click at [581, 47] on icon "button" at bounding box center [576, 43] width 14 height 14
